Goal: Task Accomplishment & Management: Complete application form

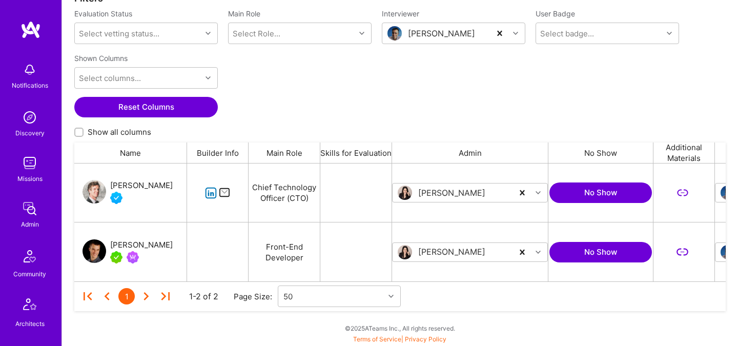
scroll to position [118, 651]
click at [481, 35] on div "Luis Teofilo" at bounding box center [436, 33] width 108 height 20
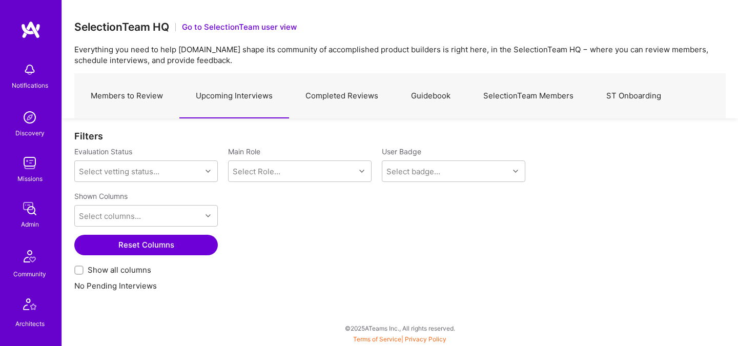
click at [137, 94] on link "Members to Review" at bounding box center [126, 96] width 105 height 45
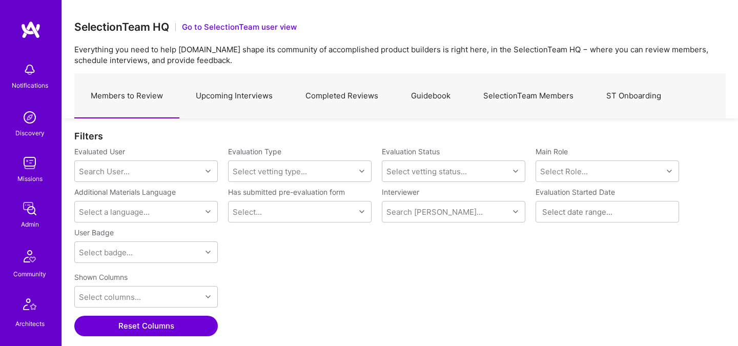
click at [213, 99] on link "Upcoming Interviews" at bounding box center [234, 96] width 110 height 45
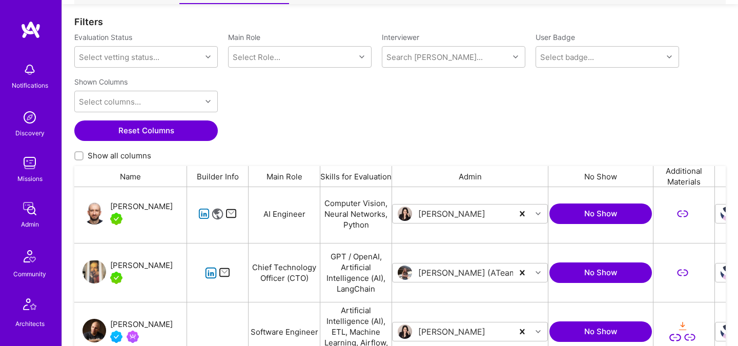
scroll to position [588, 0]
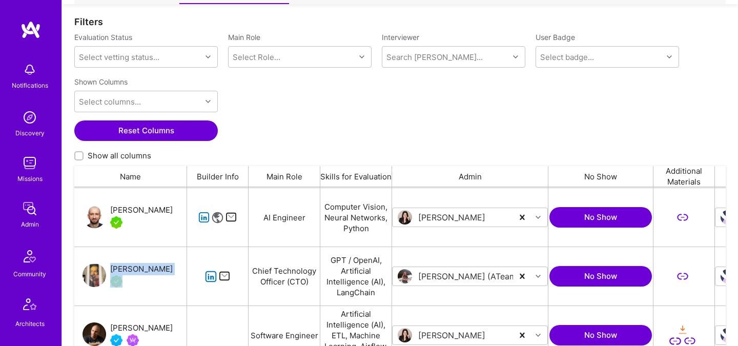
drag, startPoint x: 166, startPoint y: 270, endPoint x: 111, endPoint y: 267, distance: 54.9
click at [111, 267] on div "Alex Smirnoff" at bounding box center [130, 276] width 113 height 58
copy div "Alex Smirnoff"
click at [147, 271] on div "Alex Smirnoff" at bounding box center [141, 269] width 63 height 12
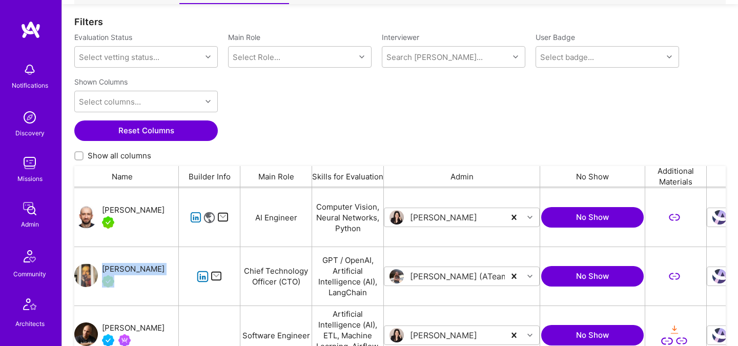
scroll to position [0, 0]
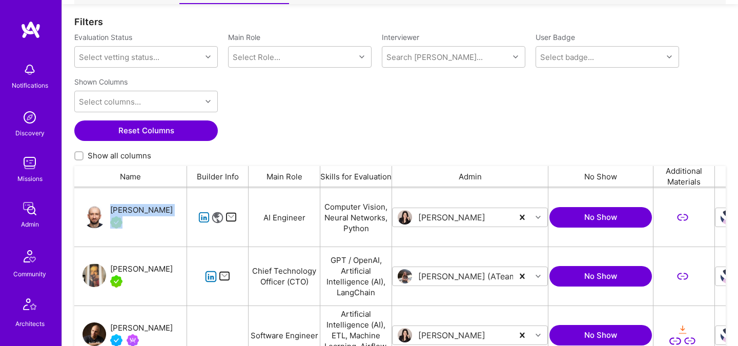
drag, startPoint x: 161, startPoint y: 211, endPoint x: 110, endPoint y: 209, distance: 51.3
click at [110, 209] on div "Adrian Wolny" at bounding box center [130, 217] width 113 height 58
copy div "Adrian Wolny"
drag, startPoint x: 165, startPoint y: 269, endPoint x: 117, endPoint y: 269, distance: 47.7
click at [117, 269] on div "Alex Smirnoff" at bounding box center [130, 276] width 113 height 58
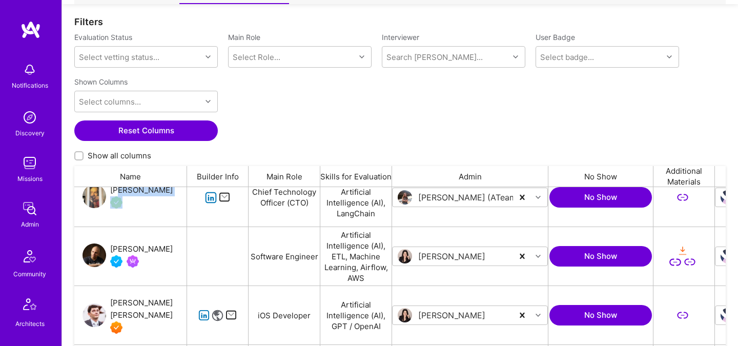
scroll to position [677, 0]
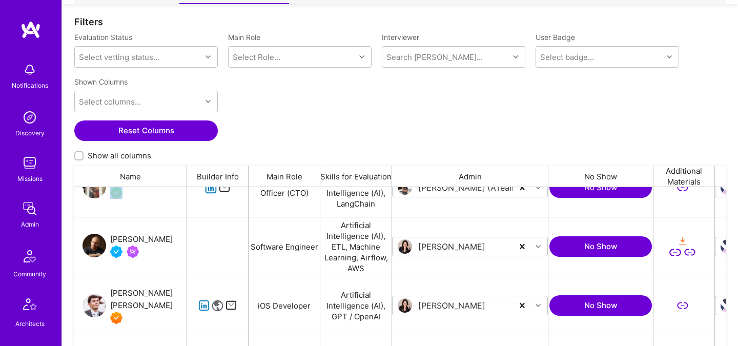
drag, startPoint x: 117, startPoint y: 223, endPoint x: 154, endPoint y: 243, distance: 41.3
click at [154, 243] on div "Ali Taheri Moghaddar" at bounding box center [130, 246] width 113 height 58
copy div "Ali Taheri Moghaddar"
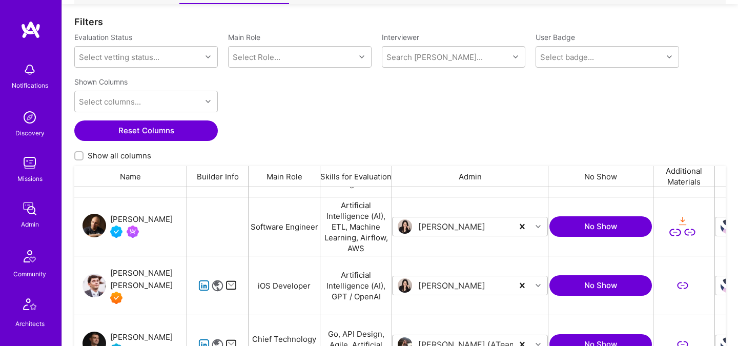
scroll to position [700, 0]
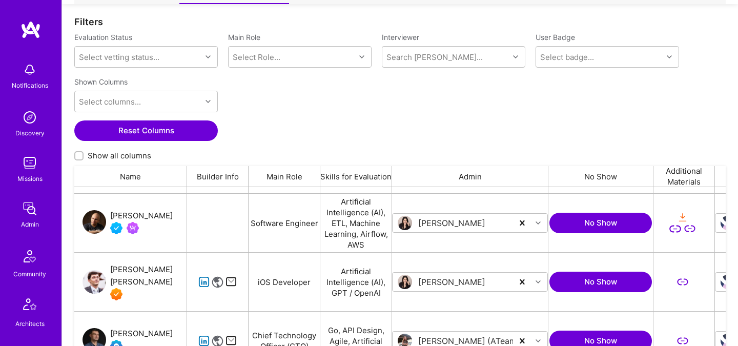
drag, startPoint x: 179, startPoint y: 282, endPoint x: 527, endPoint y: 0, distance: 448.1
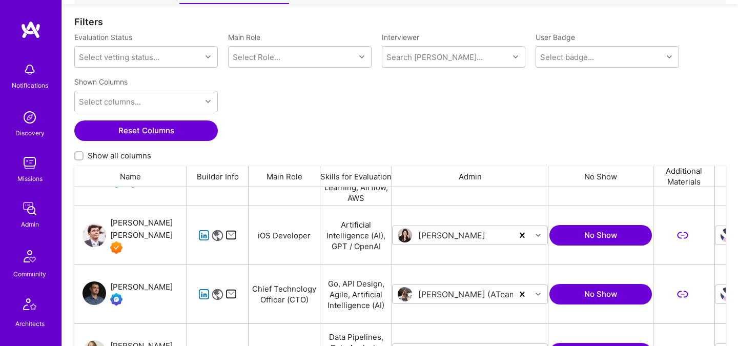
scroll to position [772, 0]
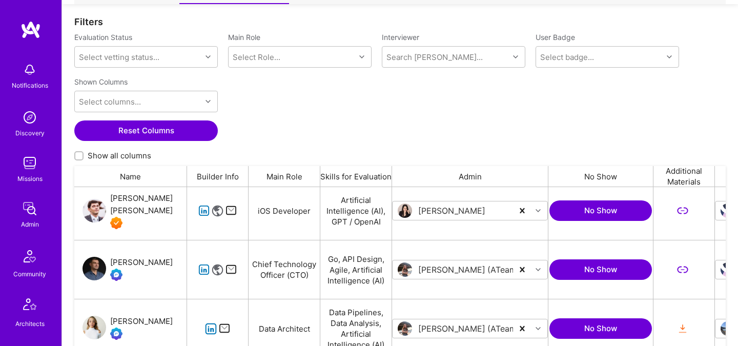
click at [156, 265] on div "[PERSON_NAME]" at bounding box center [130, 269] width 113 height 58
click at [138, 262] on div "[PERSON_NAME]" at bounding box center [141, 262] width 63 height 12
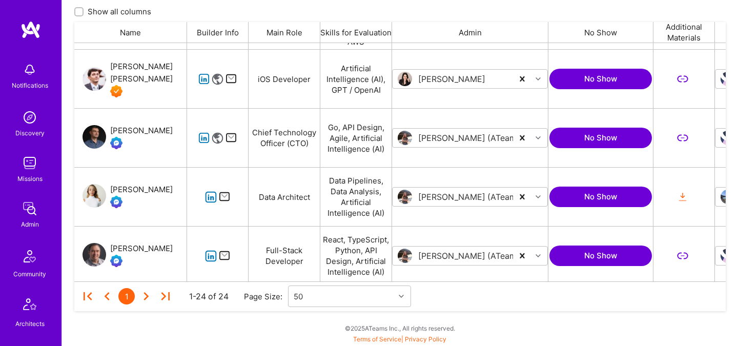
scroll to position [764, 0]
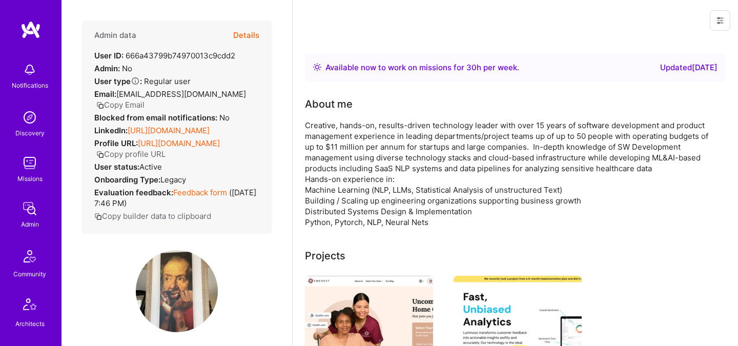
click at [250, 34] on button "Details" at bounding box center [246, 35] width 26 height 30
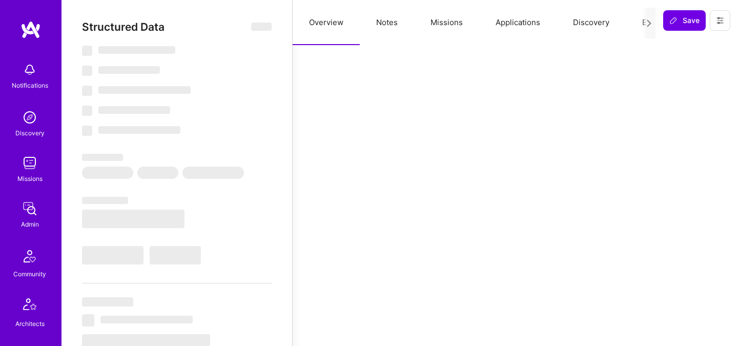
select select "Right Now"
select select "7"
select select "4"
select select "6"
select select "2"
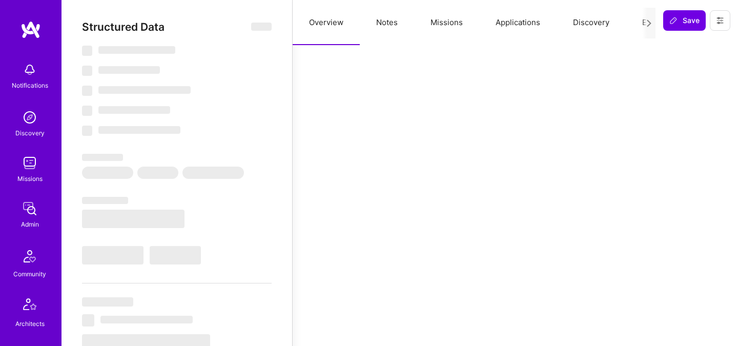
select select "US"
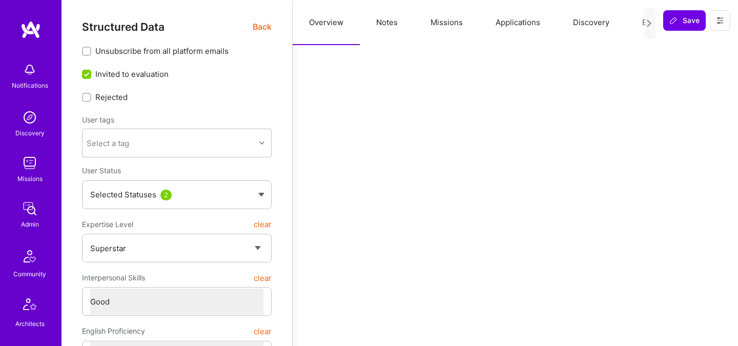
scroll to position [0, 39]
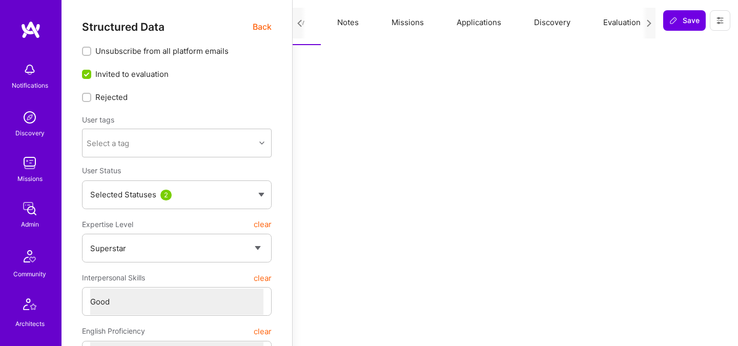
click at [618, 24] on button "Evaluation" at bounding box center [622, 22] width 70 height 45
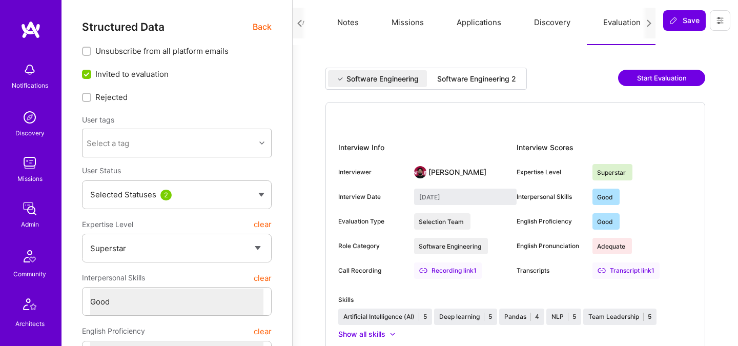
click at [484, 86] on div "Software Engineering 2" at bounding box center [476, 78] width 95 height 17
type input "August 21, 2025"
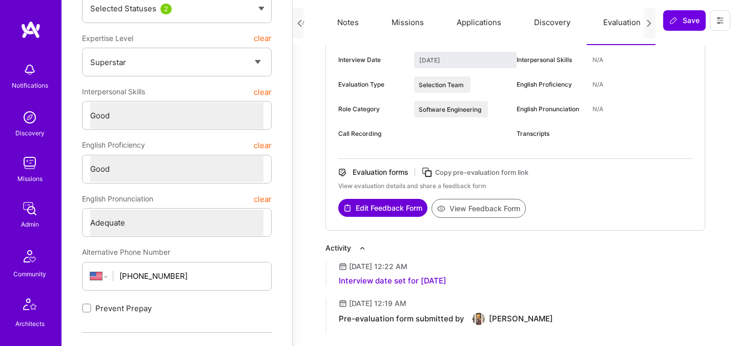
scroll to position [134, 0]
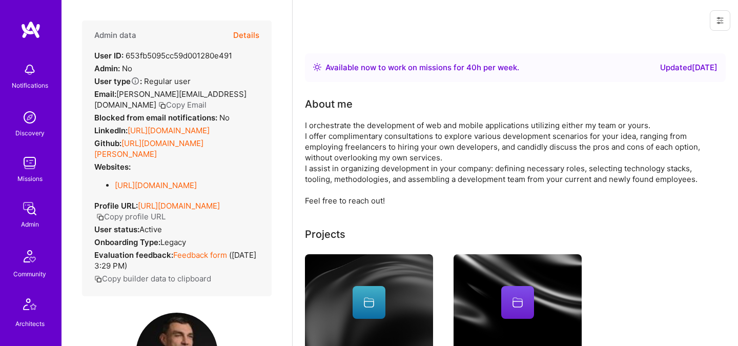
click at [256, 33] on button "Details" at bounding box center [246, 35] width 26 height 30
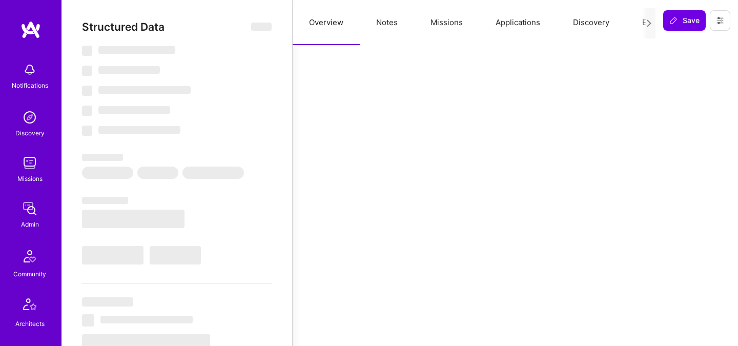
select select "Right Now"
select select "Verified"
select select "RS"
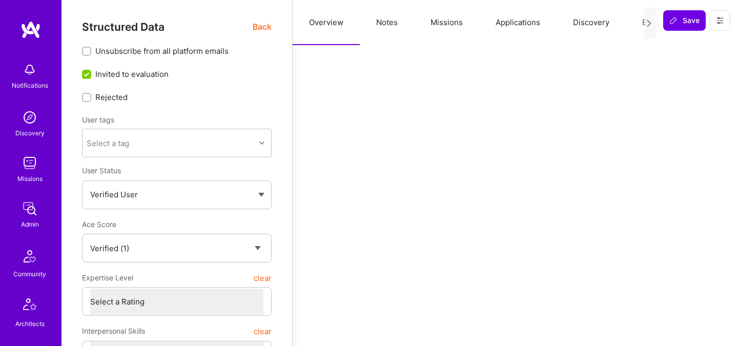
click at [634, 22] on button "Evaluation" at bounding box center [661, 22] width 70 height 45
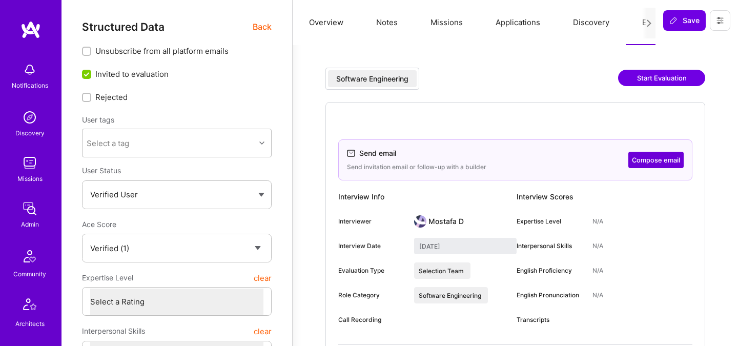
click at [640, 22] on button "Evaluation" at bounding box center [661, 22] width 70 height 45
